Goal: Information Seeking & Learning: Learn about a topic

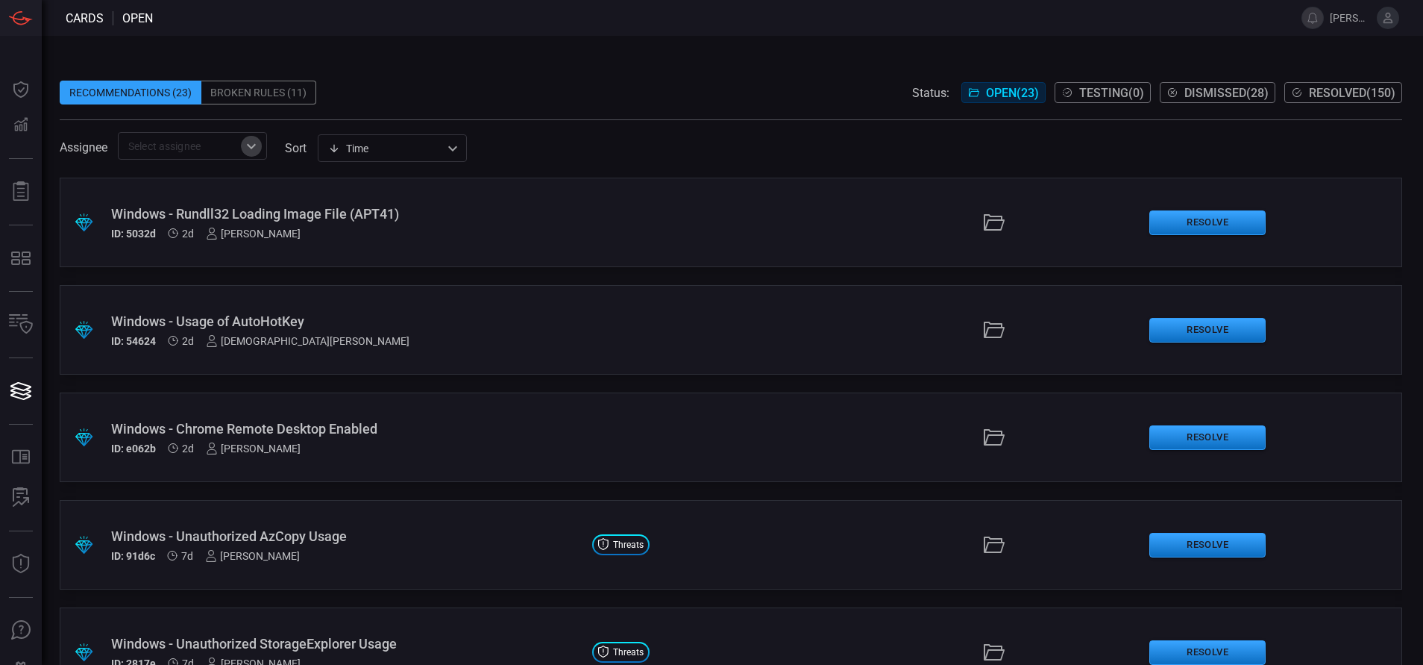
click at [257, 151] on icon "Open" at bounding box center [251, 146] width 18 height 18
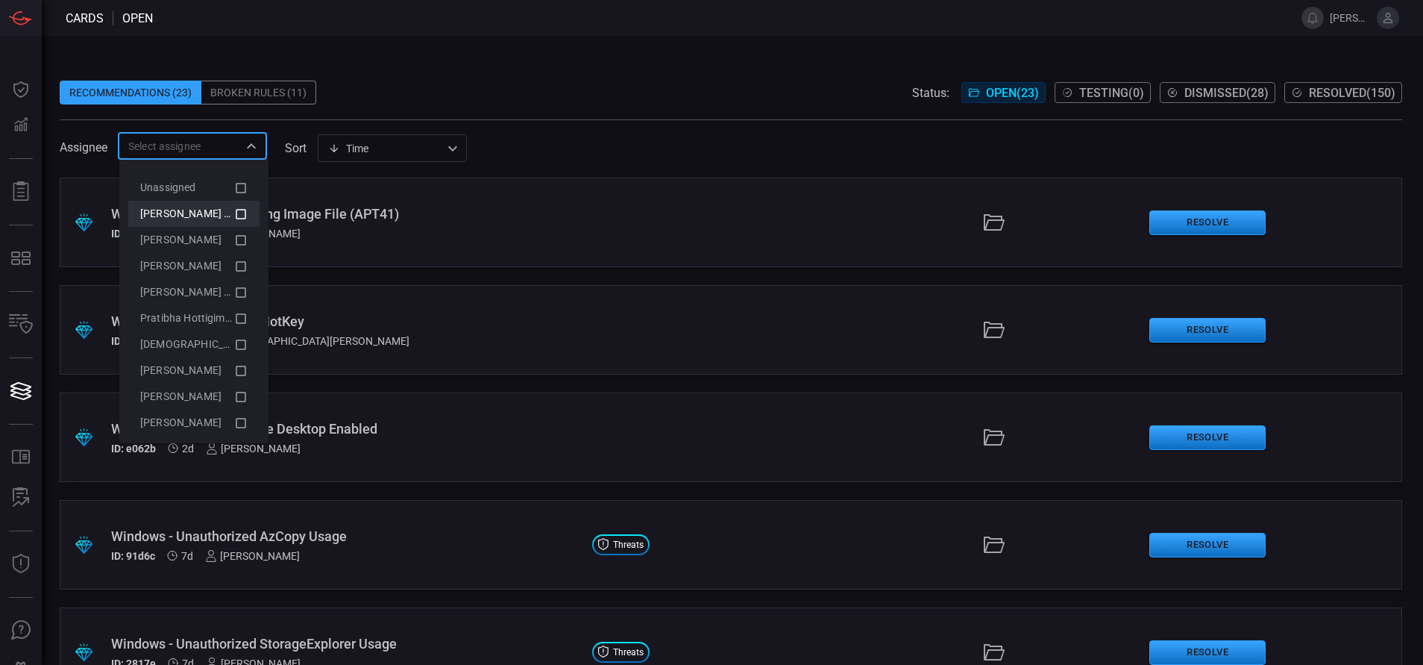
click at [236, 214] on li "[PERSON_NAME] (Myself)" at bounding box center [193, 214] width 131 height 26
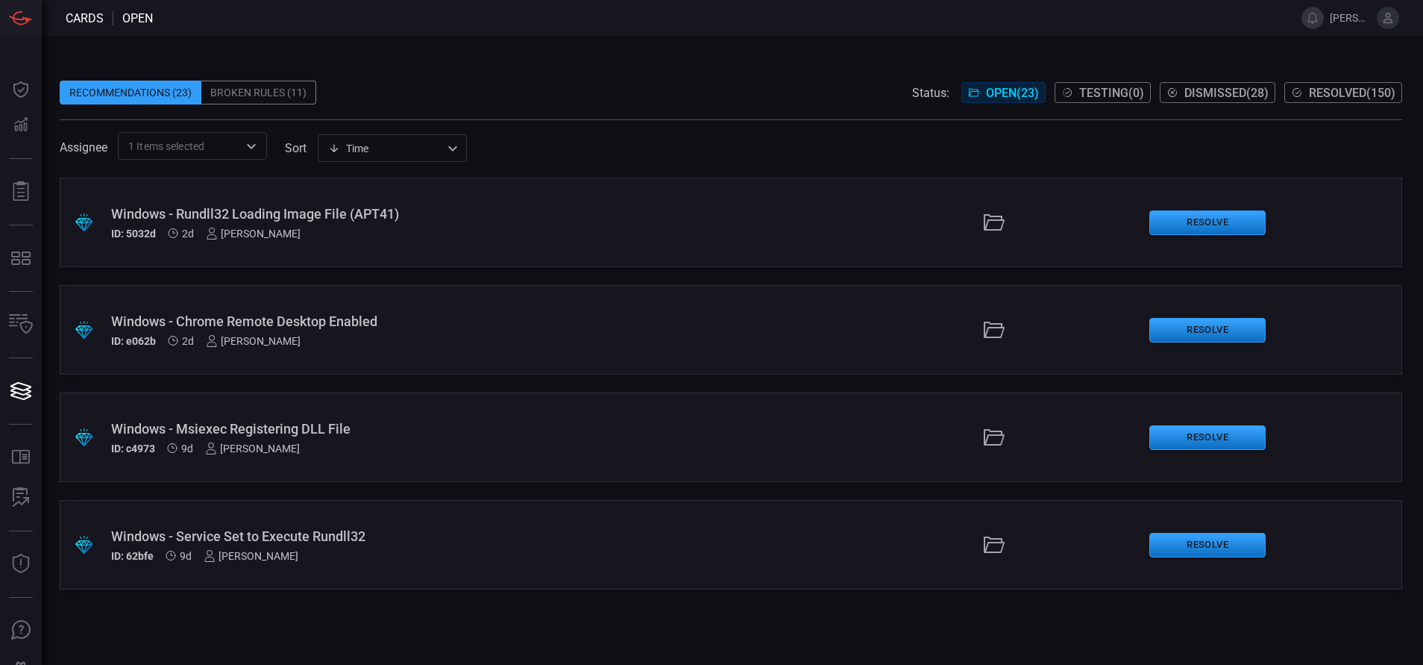
click at [412, 101] on div "Recommendations (23) Broken Rules (11) Status: Open ( 23 ) Testing ( 0 ) Dismis…" at bounding box center [731, 93] width 1343 height 24
click at [1331, 98] on span "Resolved ( 150 )" at bounding box center [1352, 93] width 87 height 14
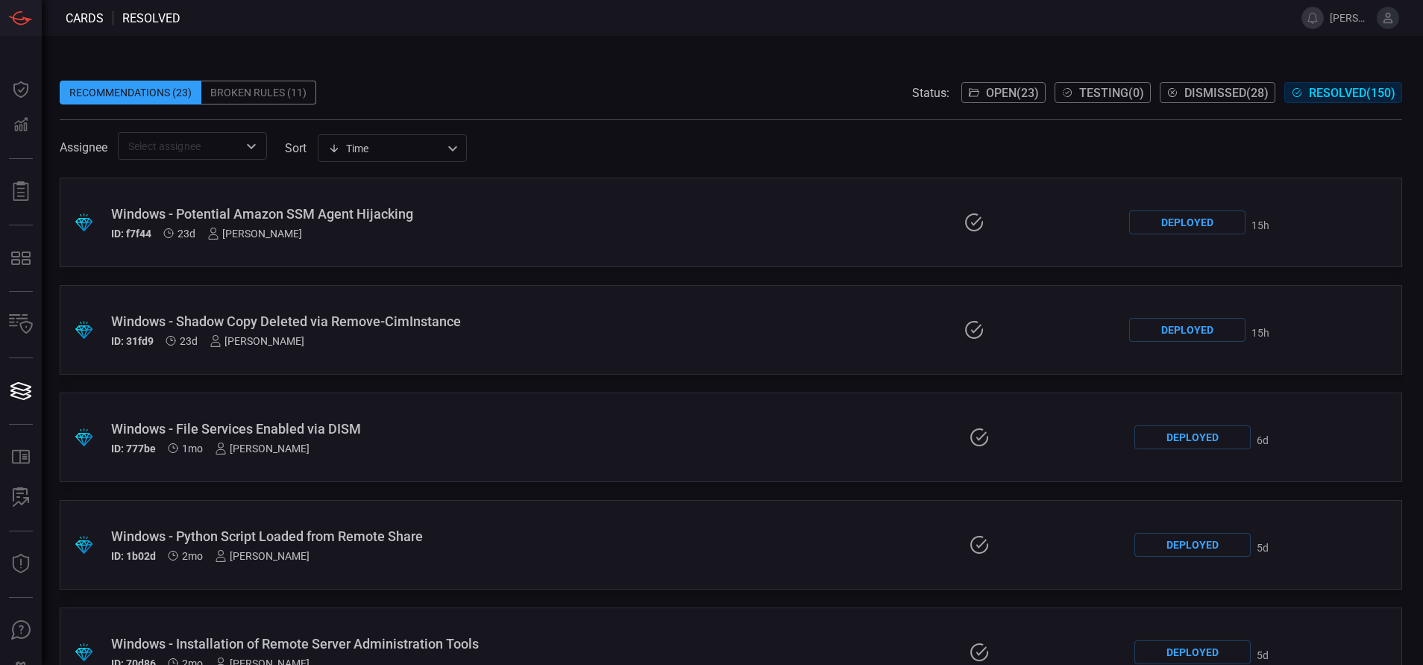
click at [984, 84] on button "Open ( 23 )" at bounding box center [1004, 92] width 84 height 21
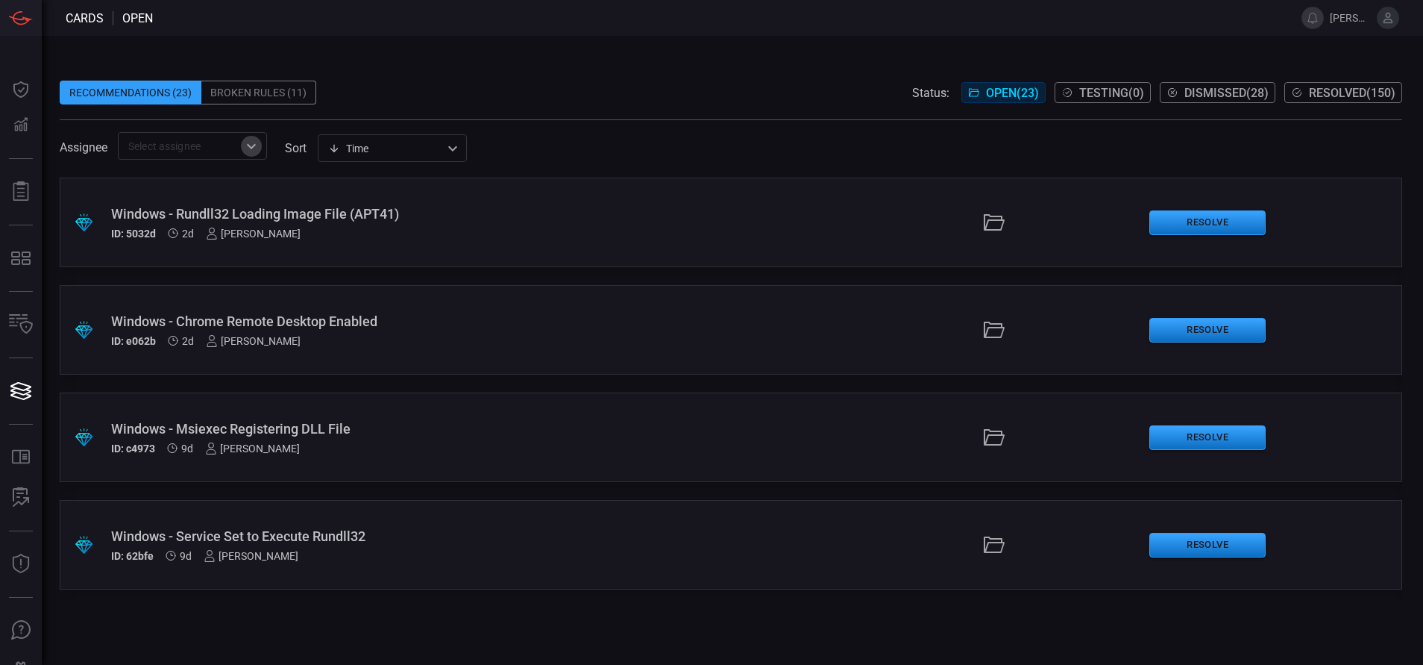
click at [245, 138] on icon "Open" at bounding box center [251, 146] width 18 height 18
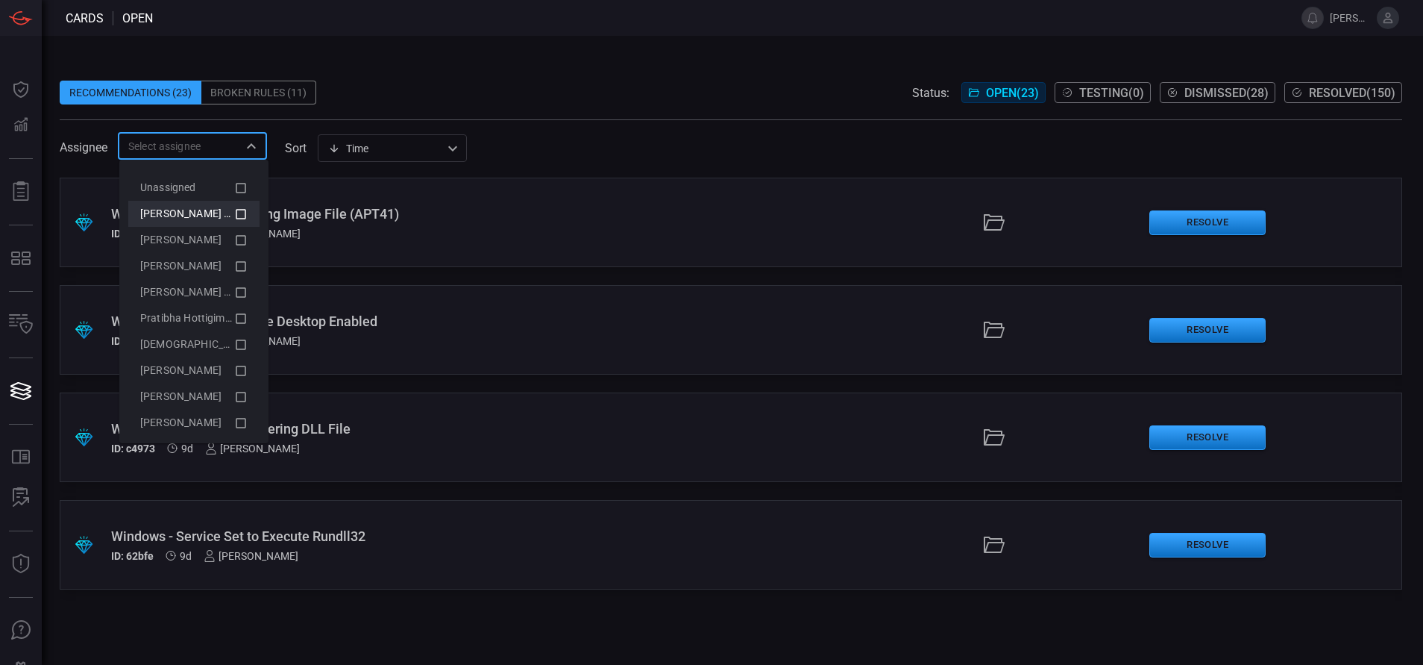
click at [234, 217] on icon at bounding box center [240, 214] width 13 height 18
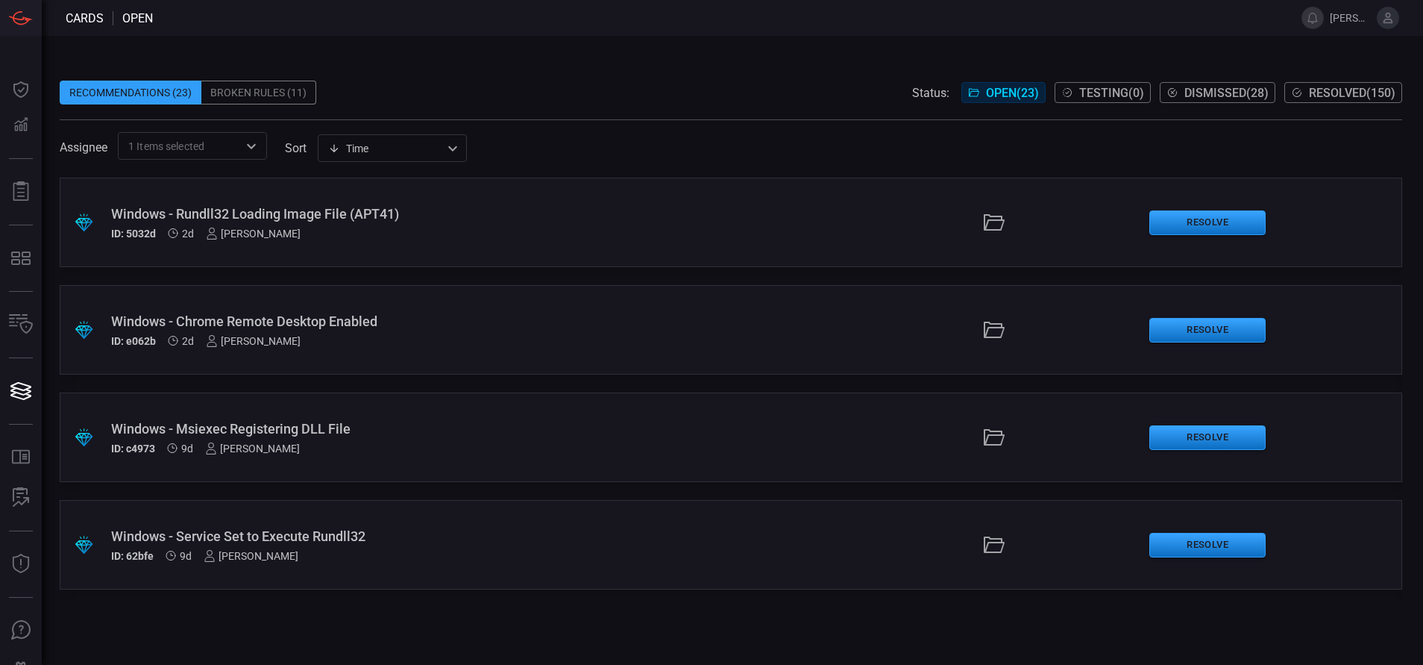
click at [478, 75] on span at bounding box center [731, 69] width 1343 height 22
click at [337, 224] on div "Windows - Rundll32 Loading Image File (APT41) ID: 5032d 2d [PERSON_NAME]" at bounding box center [345, 223] width 469 height 34
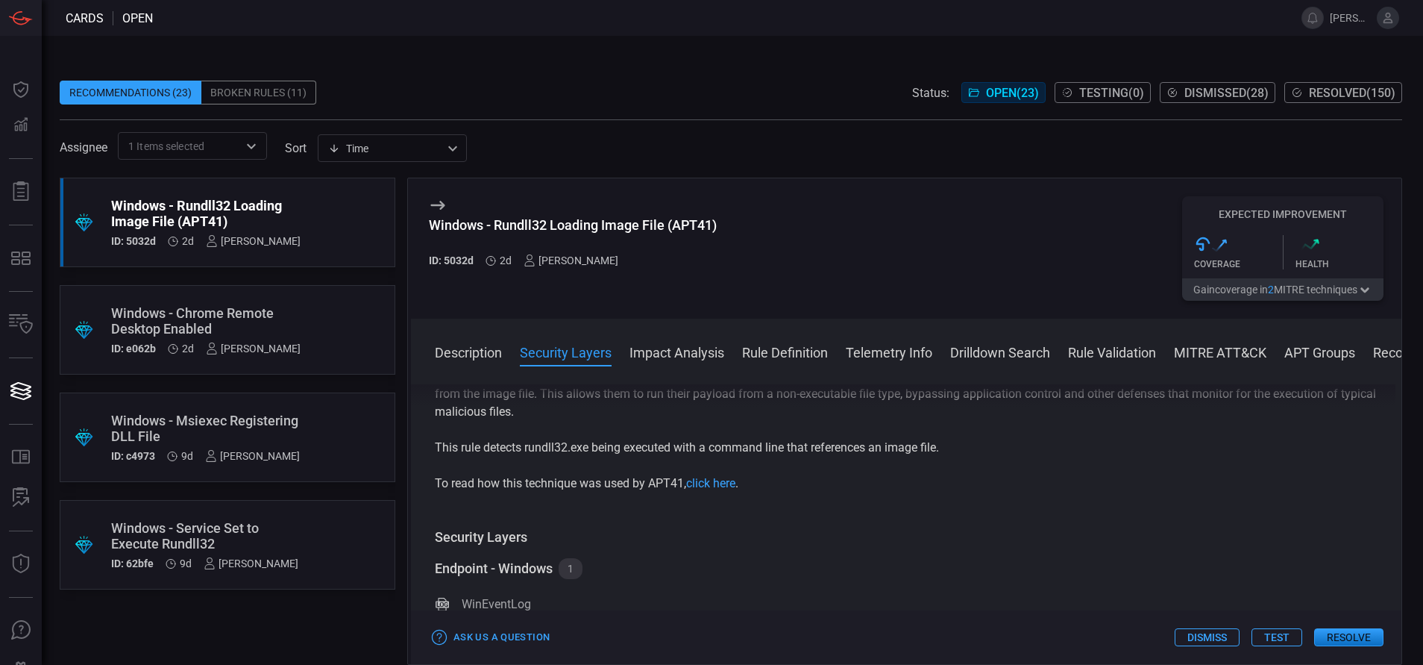
scroll to position [136, 0]
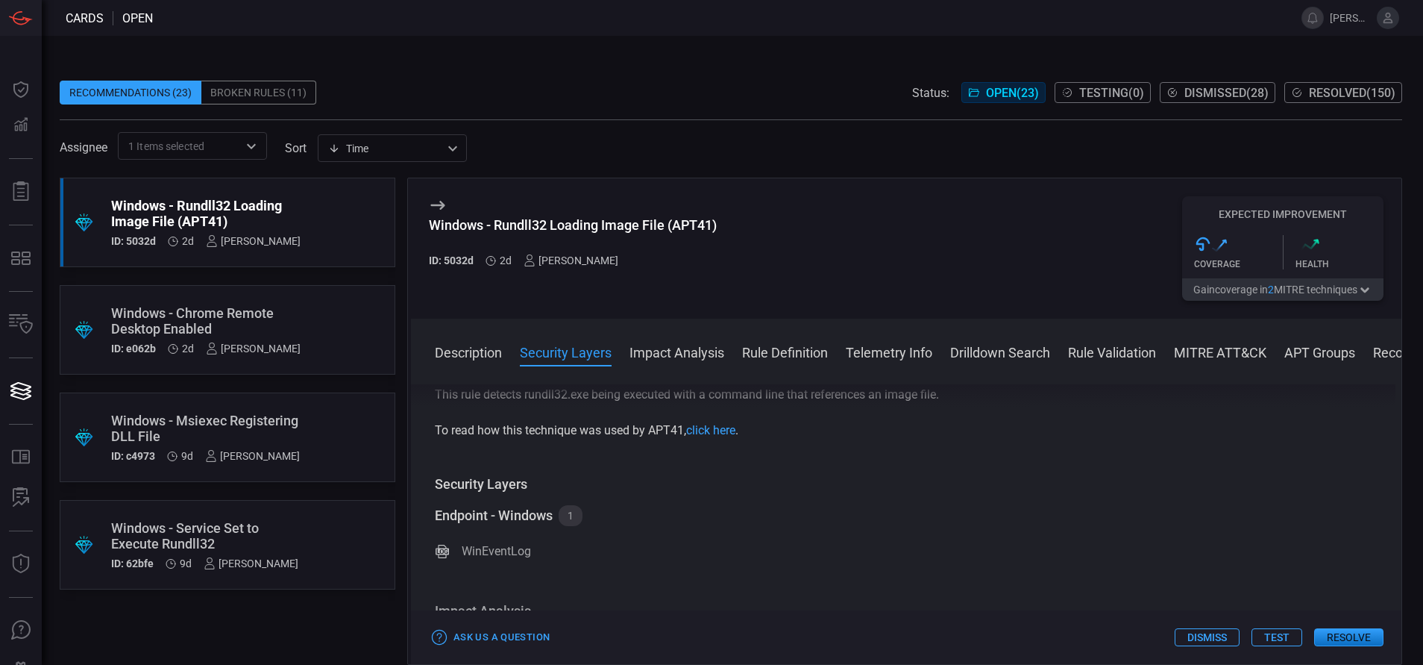
click at [163, 295] on div ".suggested_cards_icon{fill:url(#suggested_cards_icon);} Windows - Chrome Remote…" at bounding box center [228, 330] width 336 height 90
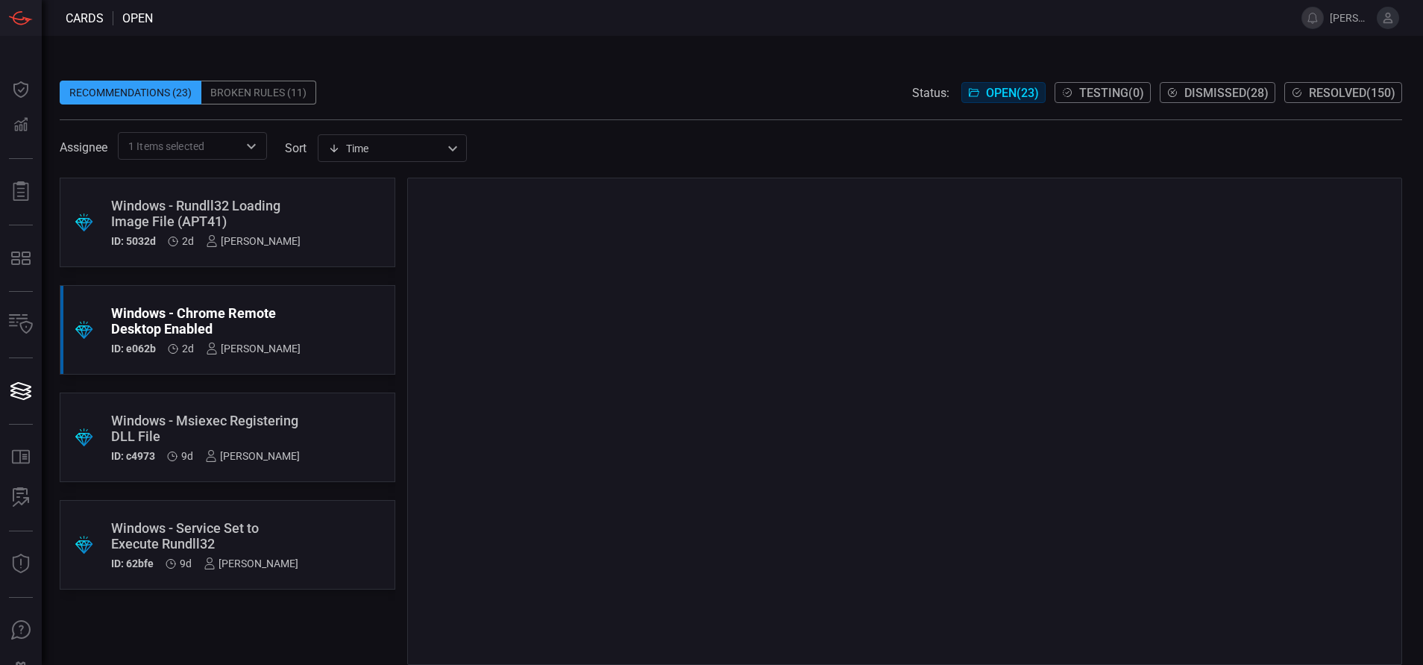
click at [166, 431] on div "Windows - Msiexec Registering DLL File" at bounding box center [205, 428] width 189 height 31
click at [175, 541] on div "Windows - Service Set to Execute Rundll32" at bounding box center [204, 535] width 187 height 31
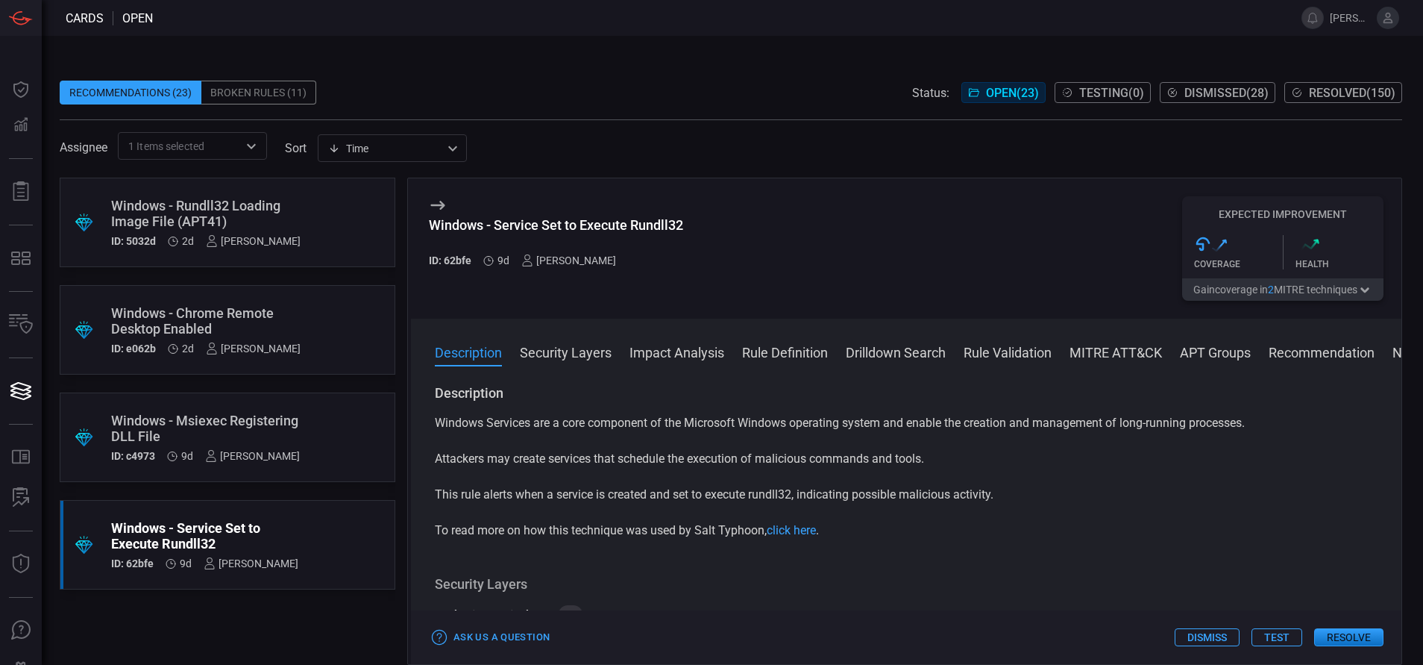
click at [816, 356] on button "Rule Definition" at bounding box center [785, 351] width 86 height 18
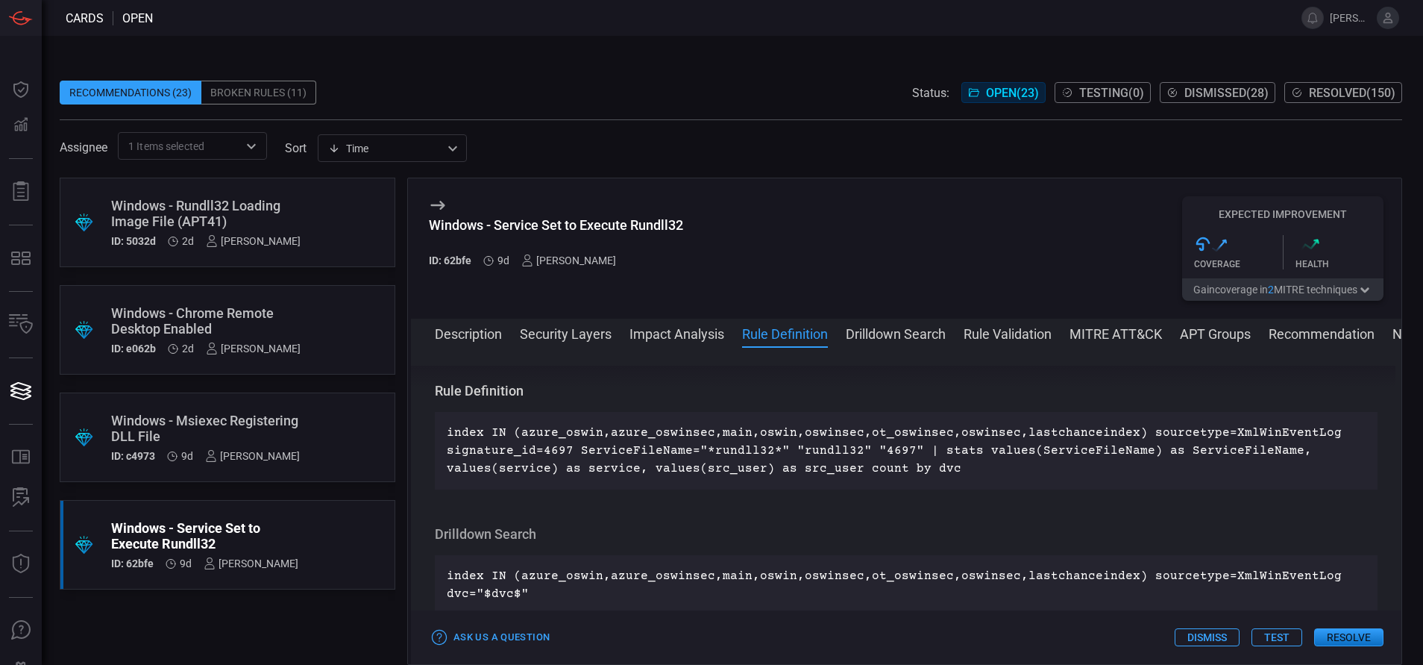
scroll to position [595, 0]
click at [248, 220] on div "Windows - Rundll32 Loading Image File (APT41)" at bounding box center [205, 213] width 189 height 31
